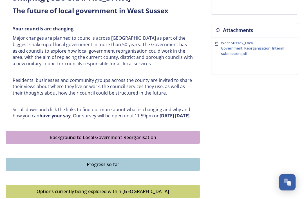
scroll to position [208, 0]
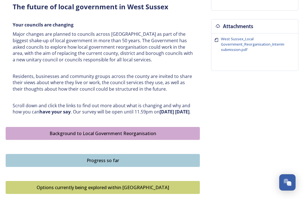
click at [155, 136] on div "Background to Local Government Reorganisation" at bounding box center [103, 133] width 188 height 7
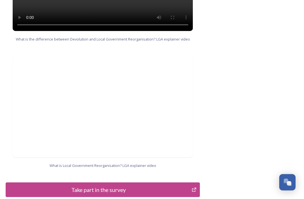
scroll to position [598, 0]
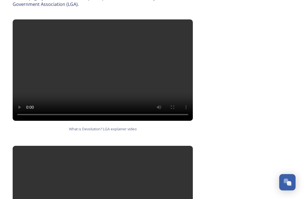
click at [102, 58] on video at bounding box center [103, 70] width 180 height 101
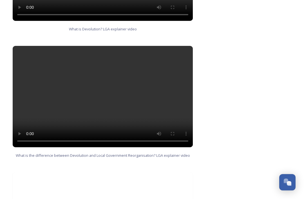
scroll to position [454, 0]
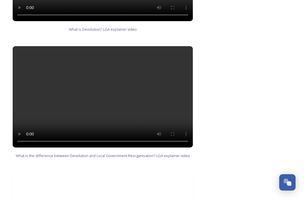
click at [102, 85] on video at bounding box center [103, 96] width 180 height 101
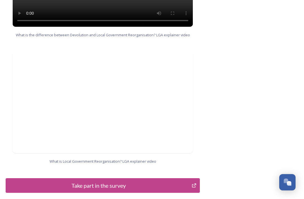
scroll to position [598, 0]
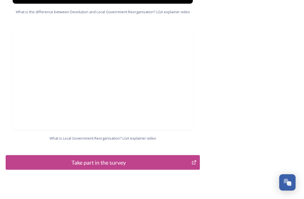
click at [90, 158] on div "Take part in the survey" at bounding box center [99, 162] width 180 height 8
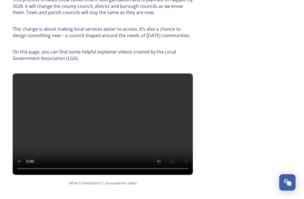
scroll to position [289, 0]
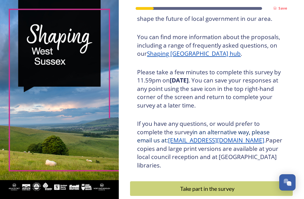
scroll to position [67, 0]
click at [225, 185] on div "Take part in the survey" at bounding box center [207, 189] width 149 height 8
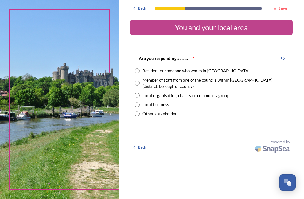
click at [140, 71] on input "radio" at bounding box center [137, 70] width 5 height 5
radio input "true"
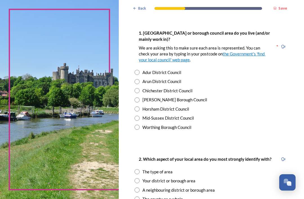
scroll to position [113, 0]
click at [140, 99] on input "radio" at bounding box center [137, 100] width 5 height 5
radio input "true"
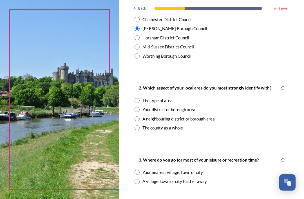
scroll to position [184, 0]
click at [140, 109] on input "radio" at bounding box center [137, 109] width 5 height 5
radio input "true"
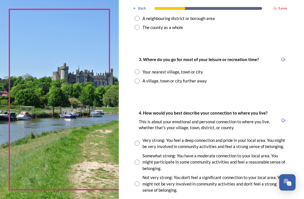
scroll to position [285, 0]
click at [139, 70] on input "radio" at bounding box center [137, 71] width 5 height 5
radio input "true"
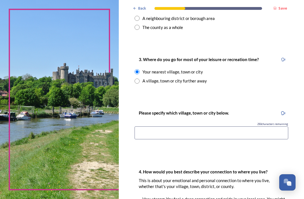
click at [161, 128] on input at bounding box center [212, 133] width 154 height 13
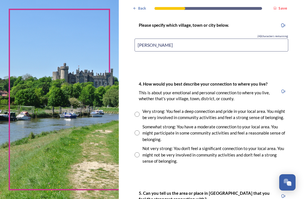
scroll to position [376, 0]
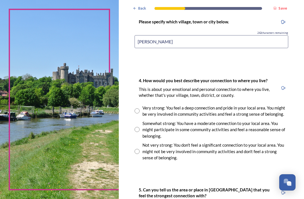
type input "Crawley"
click at [140, 109] on input "radio" at bounding box center [137, 111] width 5 height 5
radio input "true"
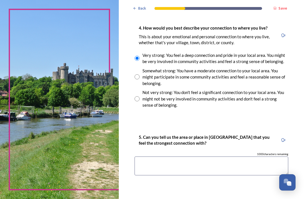
scroll to position [429, 0]
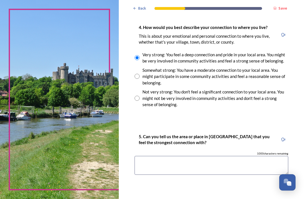
click at [211, 156] on textarea at bounding box center [212, 165] width 154 height 19
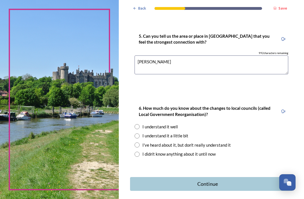
scroll to position [530, 0]
type textarea "Crawley"
click at [140, 134] on input "radio" at bounding box center [137, 136] width 5 height 5
radio input "true"
click at [222, 181] on div "Continue" at bounding box center [207, 185] width 149 height 8
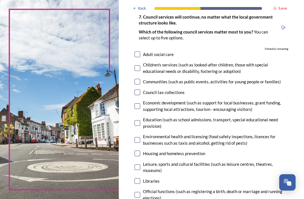
scroll to position [42, 0]
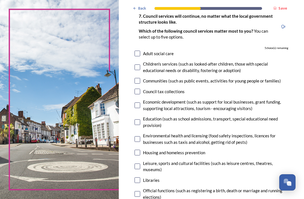
click at [140, 120] on input "checkbox" at bounding box center [138, 123] width 6 height 6
checkbox input "true"
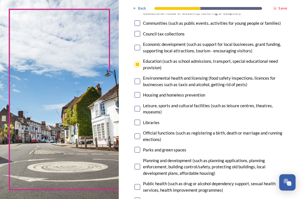
scroll to position [100, 0]
click at [140, 120] on input "checkbox" at bounding box center [138, 123] width 6 height 6
checkbox input "true"
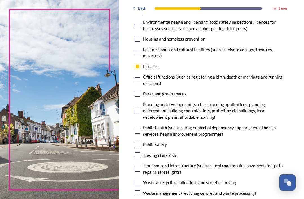
scroll to position [157, 0]
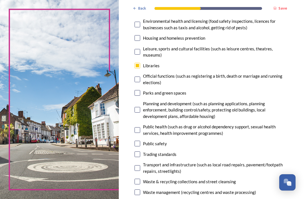
click at [140, 165] on input "checkbox" at bounding box center [138, 168] width 6 height 6
checkbox input "true"
click at [140, 179] on input "checkbox" at bounding box center [138, 182] width 6 height 6
checkbox input "true"
click at [140, 190] on input "checkbox" at bounding box center [138, 193] width 6 height 6
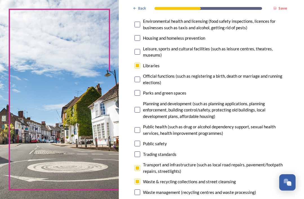
checkbox input "true"
click at [140, 179] on input "checkbox" at bounding box center [138, 182] width 6 height 6
checkbox input "false"
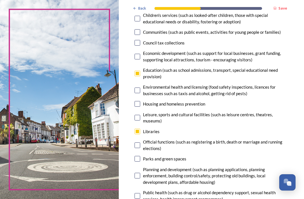
scroll to position [93, 0]
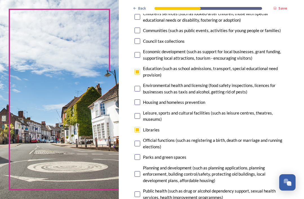
click at [138, 99] on input "checkbox" at bounding box center [138, 102] width 6 height 6
checkbox input "true"
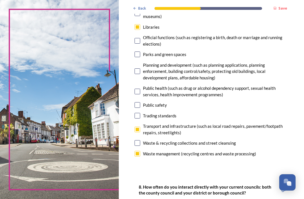
scroll to position [196, 0]
click at [140, 127] on input "checkbox" at bounding box center [138, 130] width 6 height 6
checkbox input "false"
click at [140, 52] on input "checkbox" at bounding box center [138, 55] width 6 height 6
checkbox input "true"
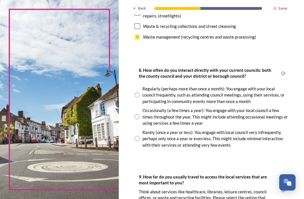
scroll to position [313, 0]
click at [145, 129] on div "Rarely (once a year or less): You engage with local council very infrequently, …" at bounding box center [212, 138] width 154 height 19
radio input "true"
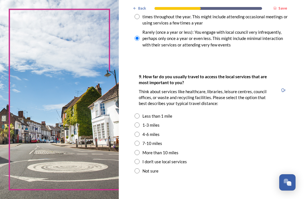
scroll to position [413, 0]
click at [139, 122] on input "radio" at bounding box center [137, 124] width 5 height 5
radio input "true"
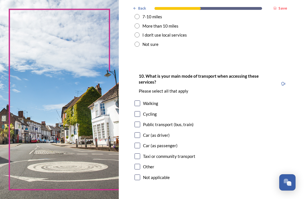
scroll to position [541, 0]
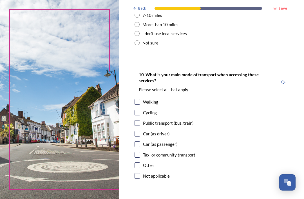
click at [140, 99] on input "checkbox" at bounding box center [138, 102] width 6 height 6
checkbox input "true"
click at [140, 131] on input "checkbox" at bounding box center [138, 134] width 6 height 6
checkbox input "true"
click at [140, 141] on input "checkbox" at bounding box center [138, 144] width 6 height 6
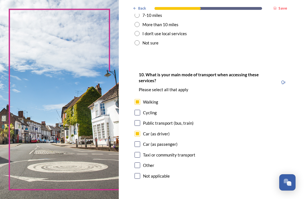
checkbox input "true"
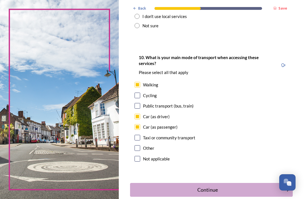
scroll to position [558, 0]
click at [210, 183] on button "Continue" at bounding box center [211, 190] width 163 height 14
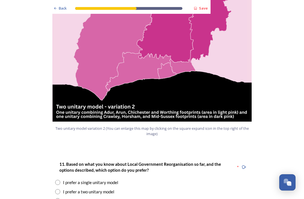
scroll to position [628, 0]
click at [60, 189] on input "radio" at bounding box center [57, 191] width 5 height 5
radio input "true"
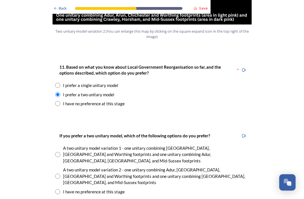
scroll to position [726, 0]
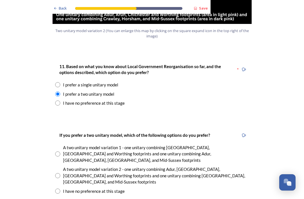
click at [59, 173] on input "radio" at bounding box center [57, 175] width 5 height 5
radio input "true"
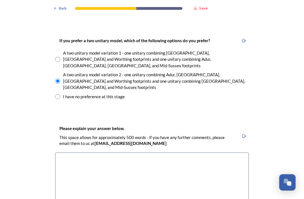
scroll to position [820, 0]
click at [70, 153] on textarea at bounding box center [152, 184] width 194 height 63
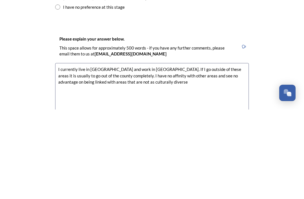
click at [209, 153] on textarea "I currently live in Crawley and work in Horsham. If I go outside of these areas…" at bounding box center [152, 184] width 194 height 63
click at [134, 153] on textarea "I currently live in Crawley and work in Horsham. If I go outside of these areas…" at bounding box center [152, 184] width 194 height 63
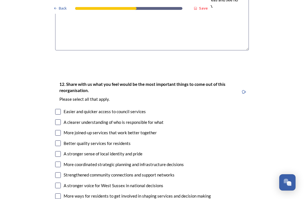
scroll to position [986, 0]
type textarea "I currently live in Crawley and work in Horsham. If I go outside of these areas…"
click at [61, 173] on input "checkbox" at bounding box center [58, 176] width 6 height 6
checkbox input "true"
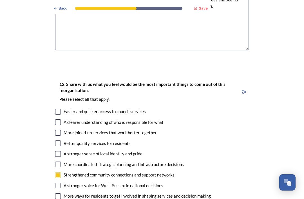
checkbox input "true"
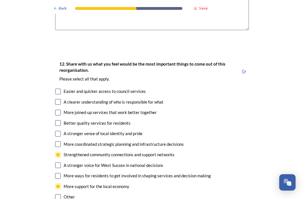
scroll to position [1008, 0]
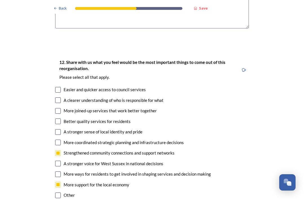
click at [60, 108] on input "checkbox" at bounding box center [58, 111] width 6 height 6
checkbox input "true"
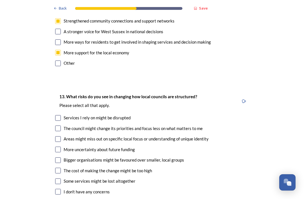
scroll to position [1141, 0]
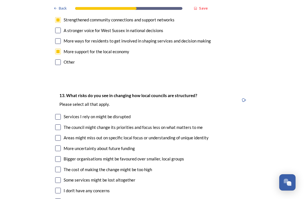
click at [59, 135] on input "checkbox" at bounding box center [58, 138] width 6 height 6
checkbox input "true"
click at [58, 125] on input "checkbox" at bounding box center [58, 128] width 6 height 6
checkbox input "true"
click at [60, 146] on input "checkbox" at bounding box center [58, 149] width 6 height 6
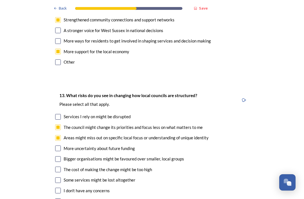
checkbox input "true"
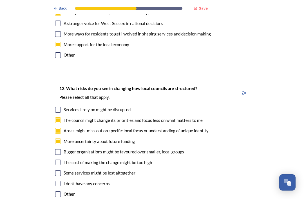
scroll to position [1147, 0]
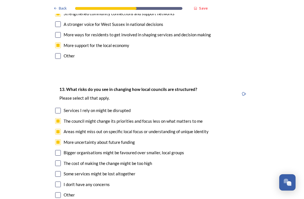
click at [68, 192] on div "Other" at bounding box center [69, 195] width 11 height 6
checkbox input "true"
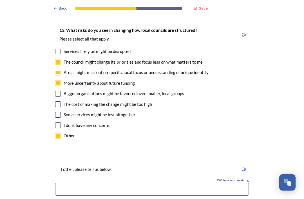
scroll to position [1207, 0]
click at [73, 183] on input at bounding box center [152, 189] width 194 height 13
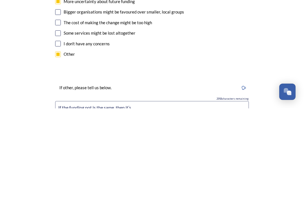
scroll to position [1198, 0]
type input "If the"
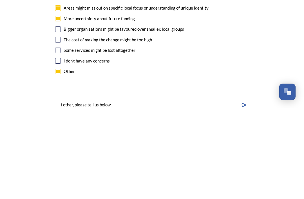
scroll to position [1181, 0]
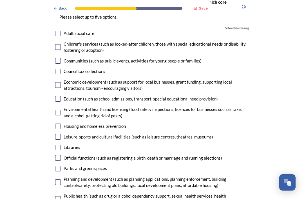
scroll to position [1439, 0]
type input "Decisions are based on short term financial and electoral considerations not th…"
click at [58, 123] on input "checkbox" at bounding box center [58, 126] width 6 height 6
checkbox input "true"
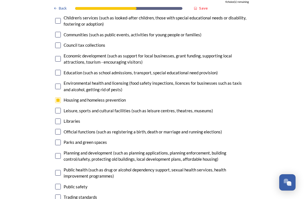
scroll to position [1465, 0]
click at [60, 170] on input "checkbox" at bounding box center [58, 173] width 6 height 6
checkbox input "true"
click at [59, 184] on input "checkbox" at bounding box center [58, 187] width 6 height 6
checkbox input "true"
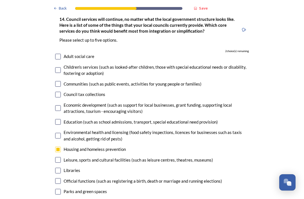
scroll to position [1416, 0]
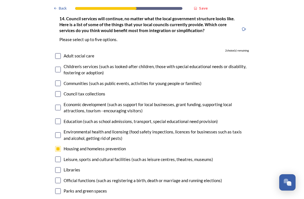
click at [60, 91] on input "checkbox" at bounding box center [58, 94] width 6 height 6
checkbox input "true"
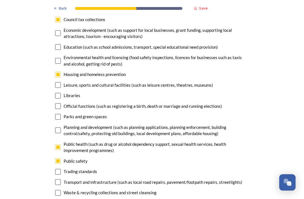
scroll to position [1491, 0]
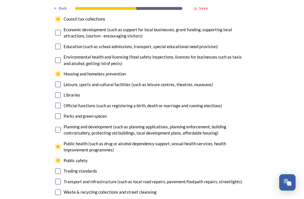
click at [58, 169] on input "checkbox" at bounding box center [58, 172] width 6 height 6
checkbox input "true"
click at [60, 179] on input "checkbox" at bounding box center [58, 182] width 6 height 6
checkbox input "false"
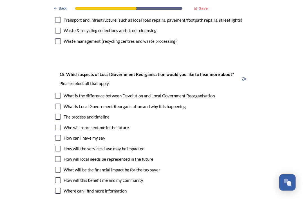
scroll to position [1653, 0]
click at [58, 125] on input "checkbox" at bounding box center [58, 128] width 6 height 6
checkbox input "true"
click at [58, 156] on input "checkbox" at bounding box center [58, 159] width 6 height 6
checkbox input "true"
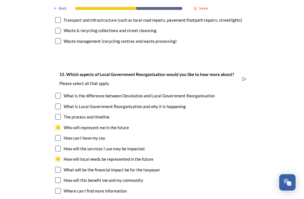
click at [61, 188] on input "checkbox" at bounding box center [58, 191] width 6 height 6
checkbox input "true"
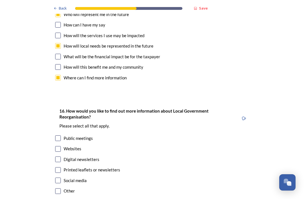
scroll to position [1766, 0]
click at [56, 147] on input "checkbox" at bounding box center [58, 150] width 6 height 6
checkbox input "true"
click at [58, 157] on input "checkbox" at bounding box center [58, 160] width 6 height 6
checkbox input "true"
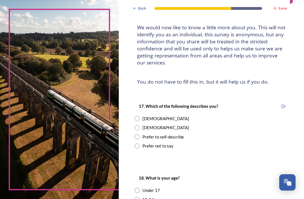
scroll to position [32, 0]
click at [138, 116] on input "radio" at bounding box center [137, 118] width 5 height 5
radio input "true"
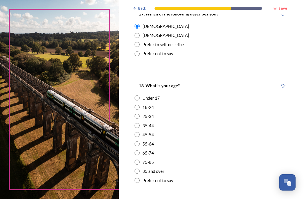
scroll to position [125, 0]
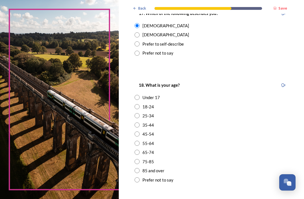
click at [140, 141] on input "radio" at bounding box center [137, 143] width 5 height 5
radio input "true"
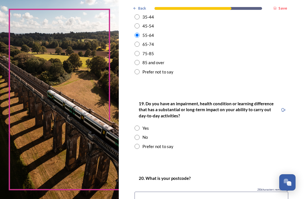
scroll to position [233, 0]
click at [139, 135] on input "radio" at bounding box center [137, 137] width 5 height 5
radio input "true"
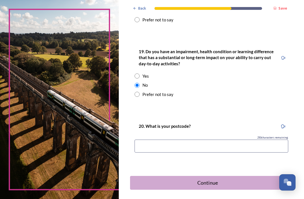
scroll to position [285, 0]
click at [156, 140] on input at bounding box center [212, 146] width 154 height 13
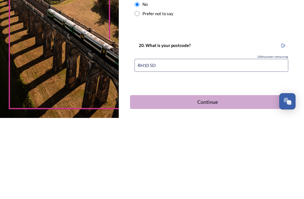
type input "RH10 5DJ"
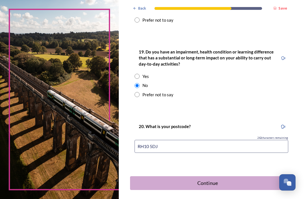
click at [207, 180] on div "Continue" at bounding box center [207, 184] width 149 height 8
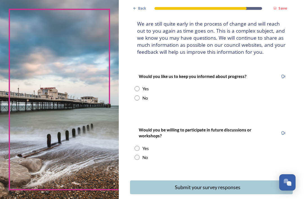
scroll to position [35, 0]
click at [138, 95] on div "No" at bounding box center [212, 98] width 154 height 6
radio input "true"
click at [138, 155] on input "radio" at bounding box center [137, 157] width 5 height 5
radio input "true"
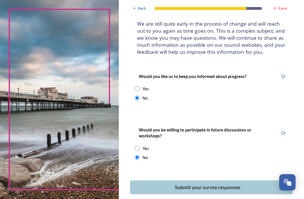
click at [227, 184] on div "Submit your survey responses" at bounding box center [207, 188] width 149 height 8
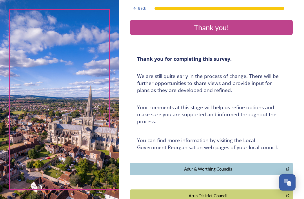
scroll to position [0, 0]
